Goal: Task Accomplishment & Management: Manage account settings

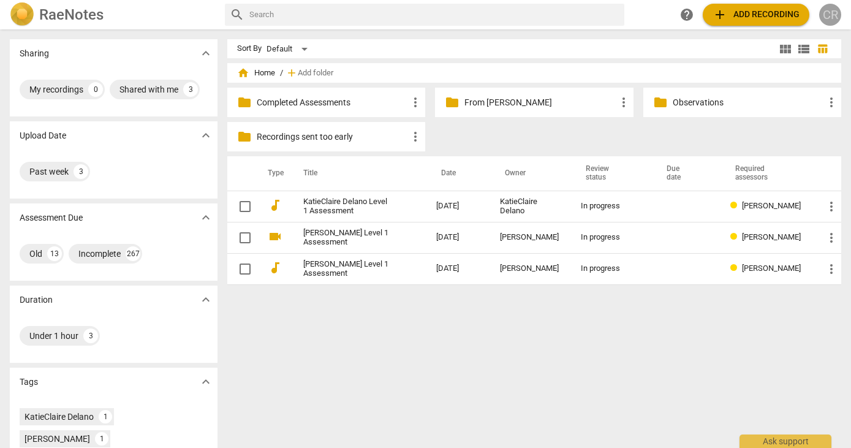
click at [828, 15] on div "CR" at bounding box center [830, 15] width 22 height 22
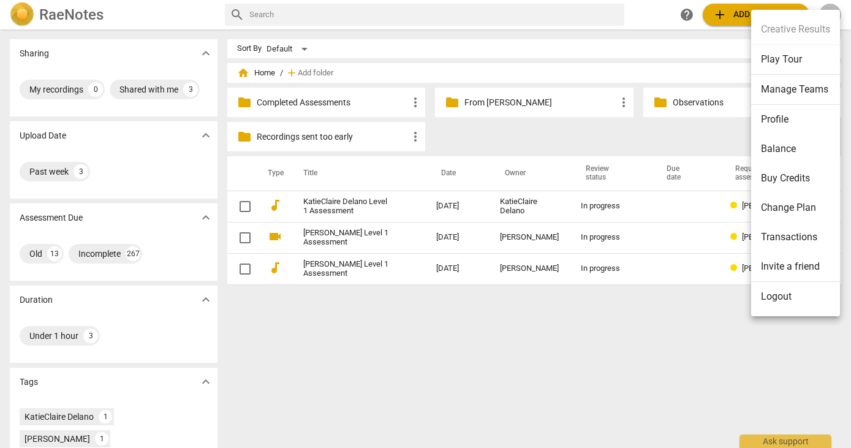
click at [784, 91] on li "Manage Teams" at bounding box center [795, 90] width 89 height 30
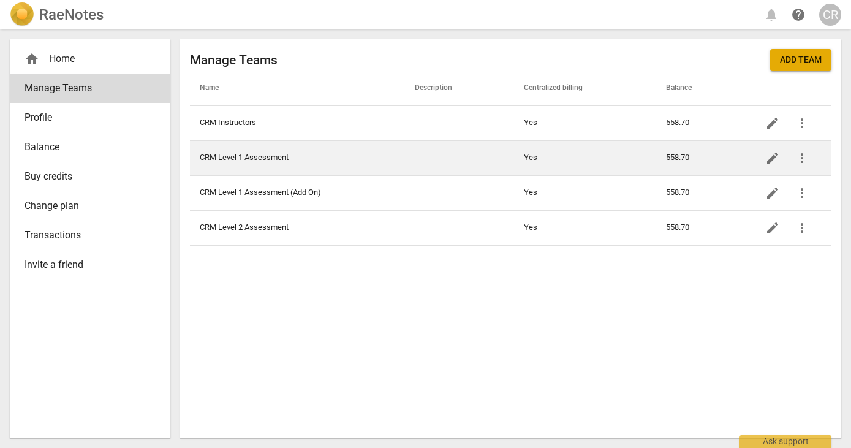
click at [395, 160] on td "CRM Level 1 Assessment" at bounding box center [297, 157] width 215 height 35
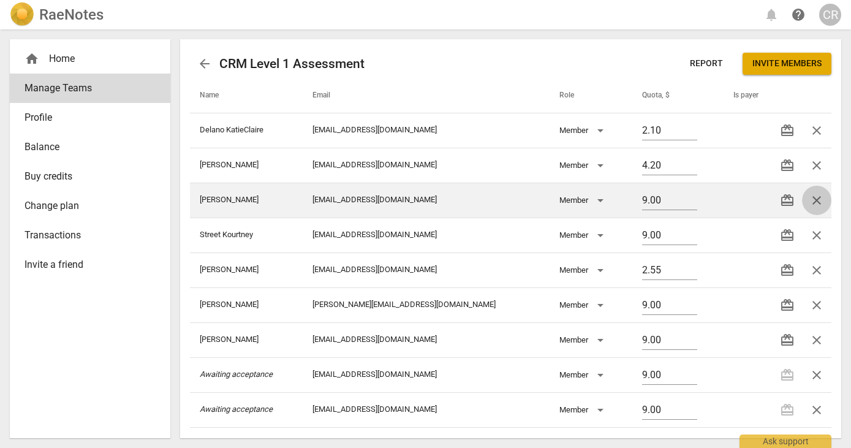
click at [813, 199] on span "close" at bounding box center [817, 200] width 15 height 15
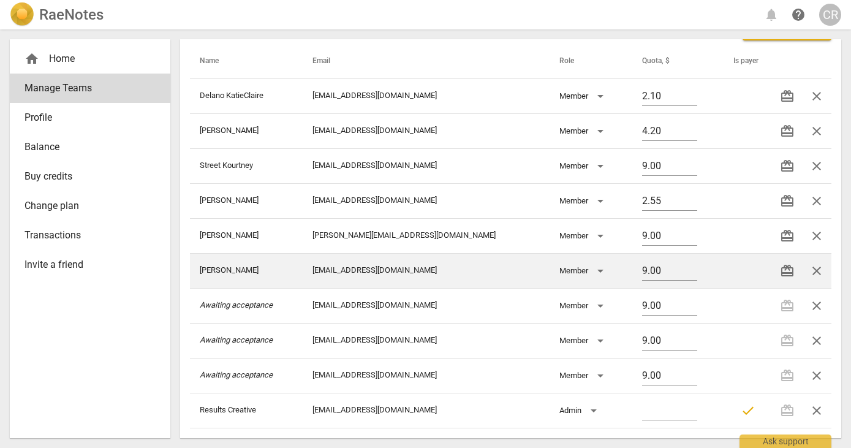
scroll to position [34, 0]
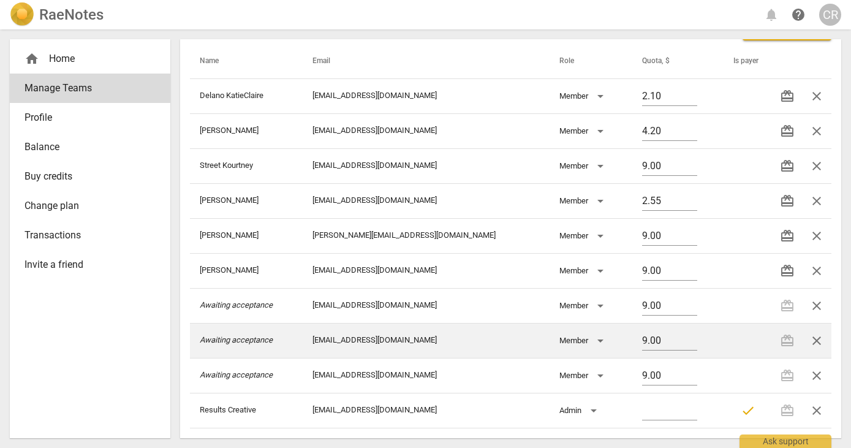
click at [411, 342] on td "[EMAIL_ADDRESS][DOMAIN_NAME]" at bounding box center [426, 340] width 247 height 35
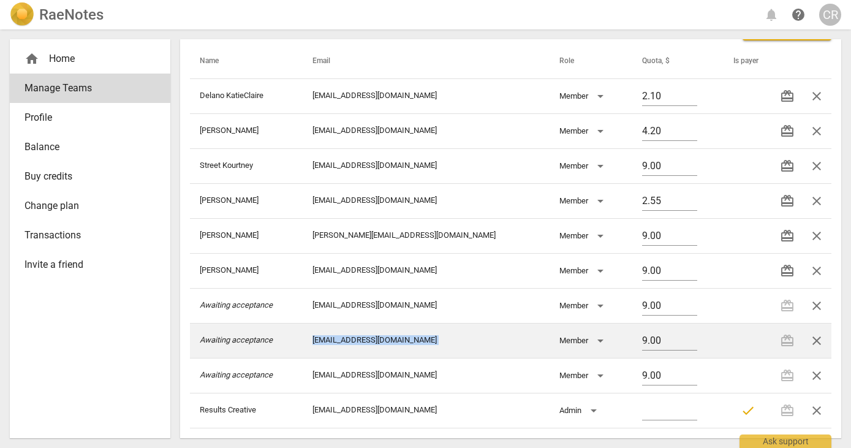
click at [411, 342] on td "[EMAIL_ADDRESS][DOMAIN_NAME]" at bounding box center [426, 340] width 247 height 35
drag, startPoint x: 442, startPoint y: 341, endPoint x: 332, endPoint y: 340, distance: 110.3
click at [332, 340] on td "[EMAIL_ADDRESS][DOMAIN_NAME]" at bounding box center [426, 340] width 247 height 35
copy td "[EMAIL_ADDRESS][DOMAIN_NAME]"
click at [816, 337] on span "close" at bounding box center [817, 340] width 15 height 15
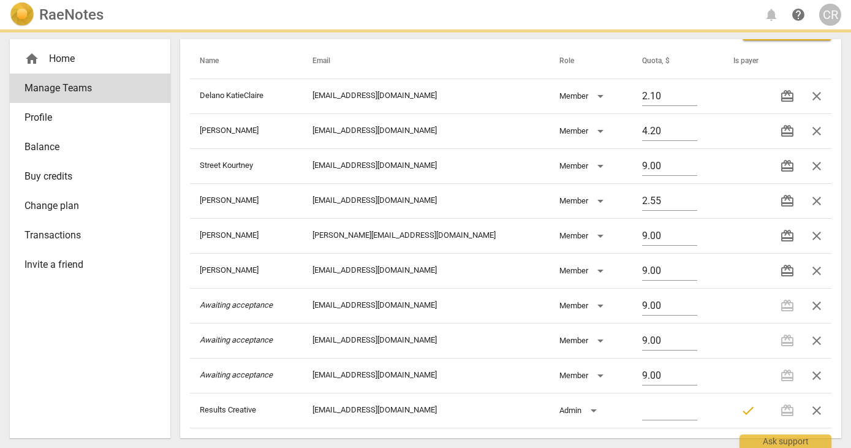
scroll to position [0, 0]
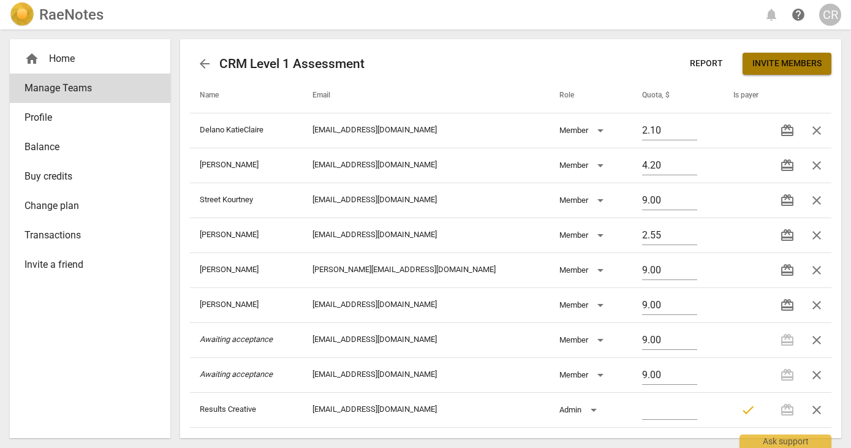
click at [773, 59] on span "Invite members" at bounding box center [787, 64] width 69 height 12
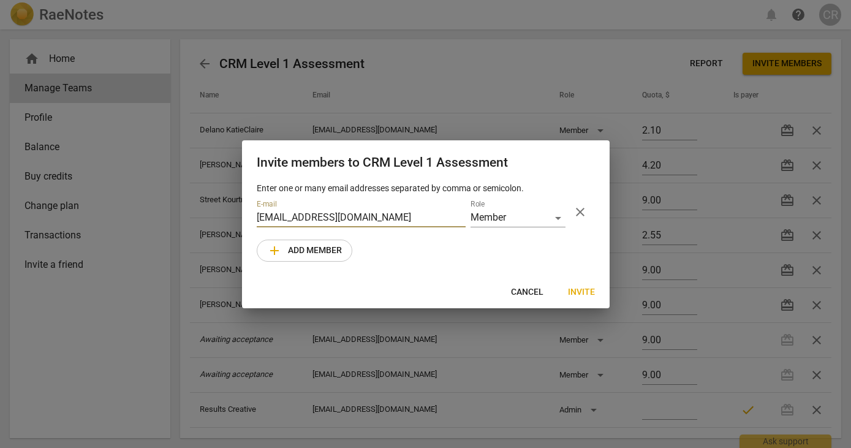
type input "[EMAIL_ADDRESS][DOMAIN_NAME]"
click at [577, 289] on span "Invite" at bounding box center [581, 292] width 27 height 12
